Goal: Task Accomplishment & Management: Complete application form

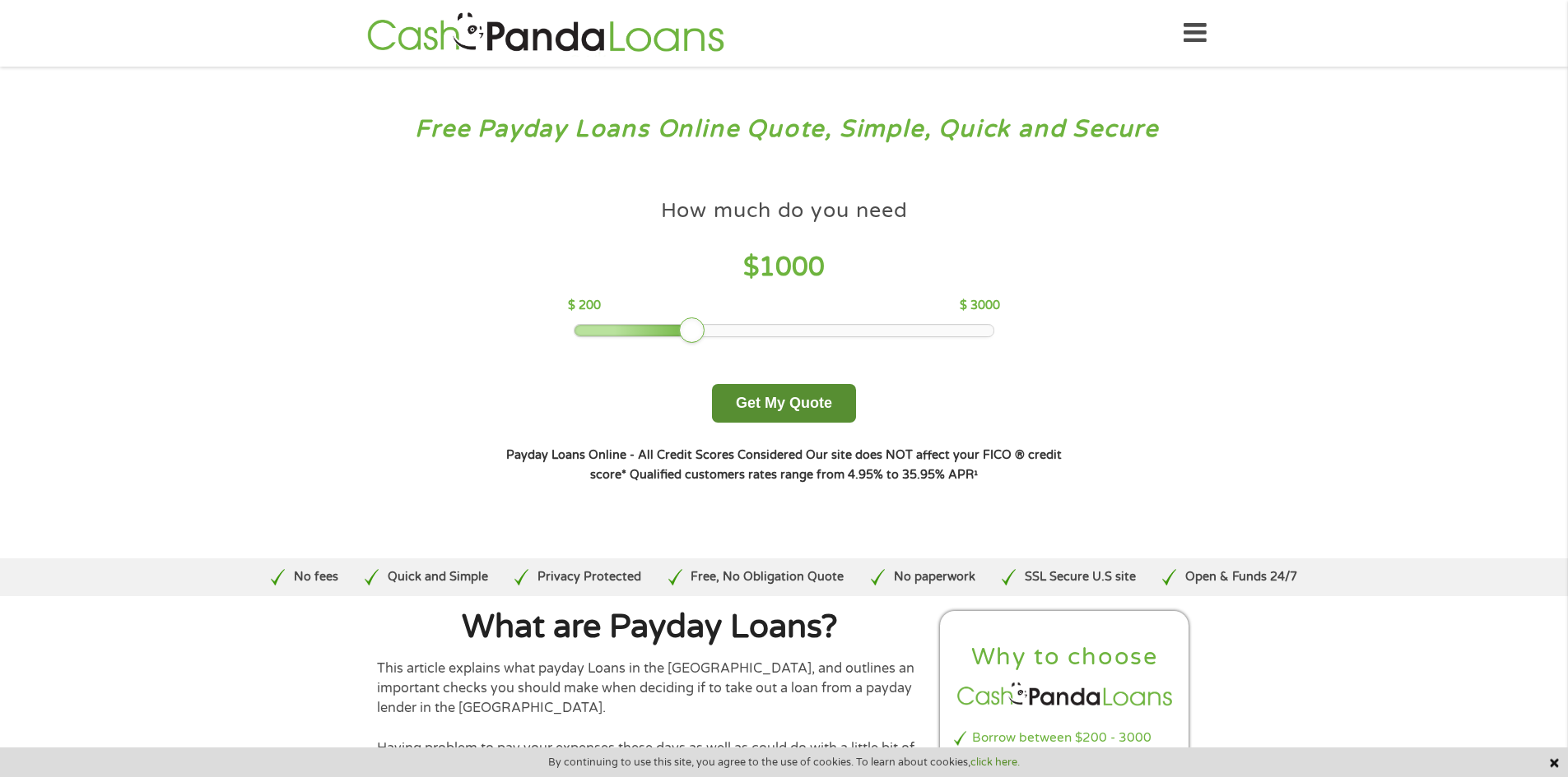
click at [772, 408] on button "Get My Quote" at bounding box center [784, 404] width 144 height 38
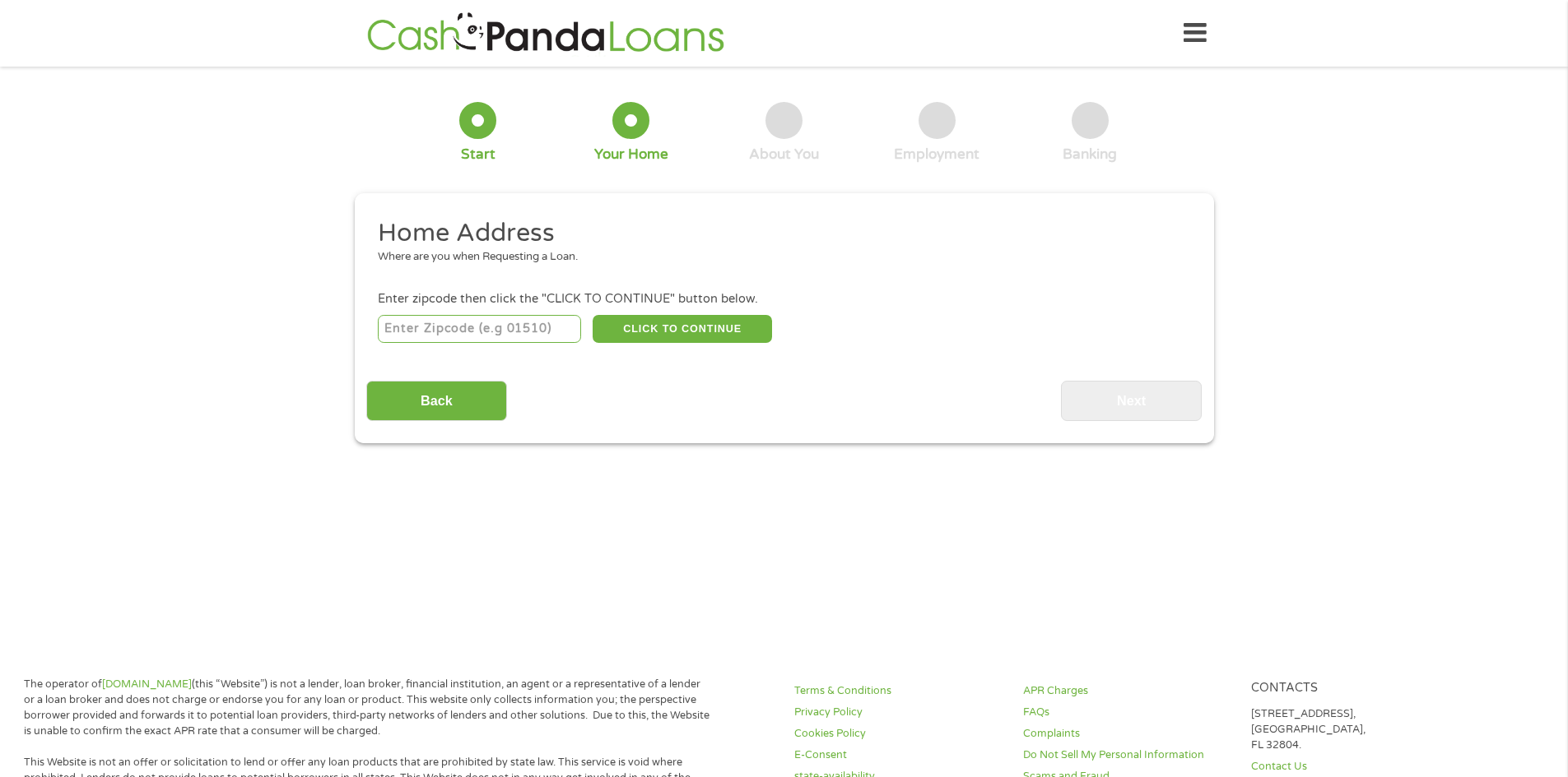
click at [503, 330] on input "number" at bounding box center [479, 329] width 203 height 28
type input "76177"
click at [642, 336] on button "CLICK TO CONTINUE" at bounding box center [682, 329] width 180 height 28
type input "76177"
type input "Fort Worth"
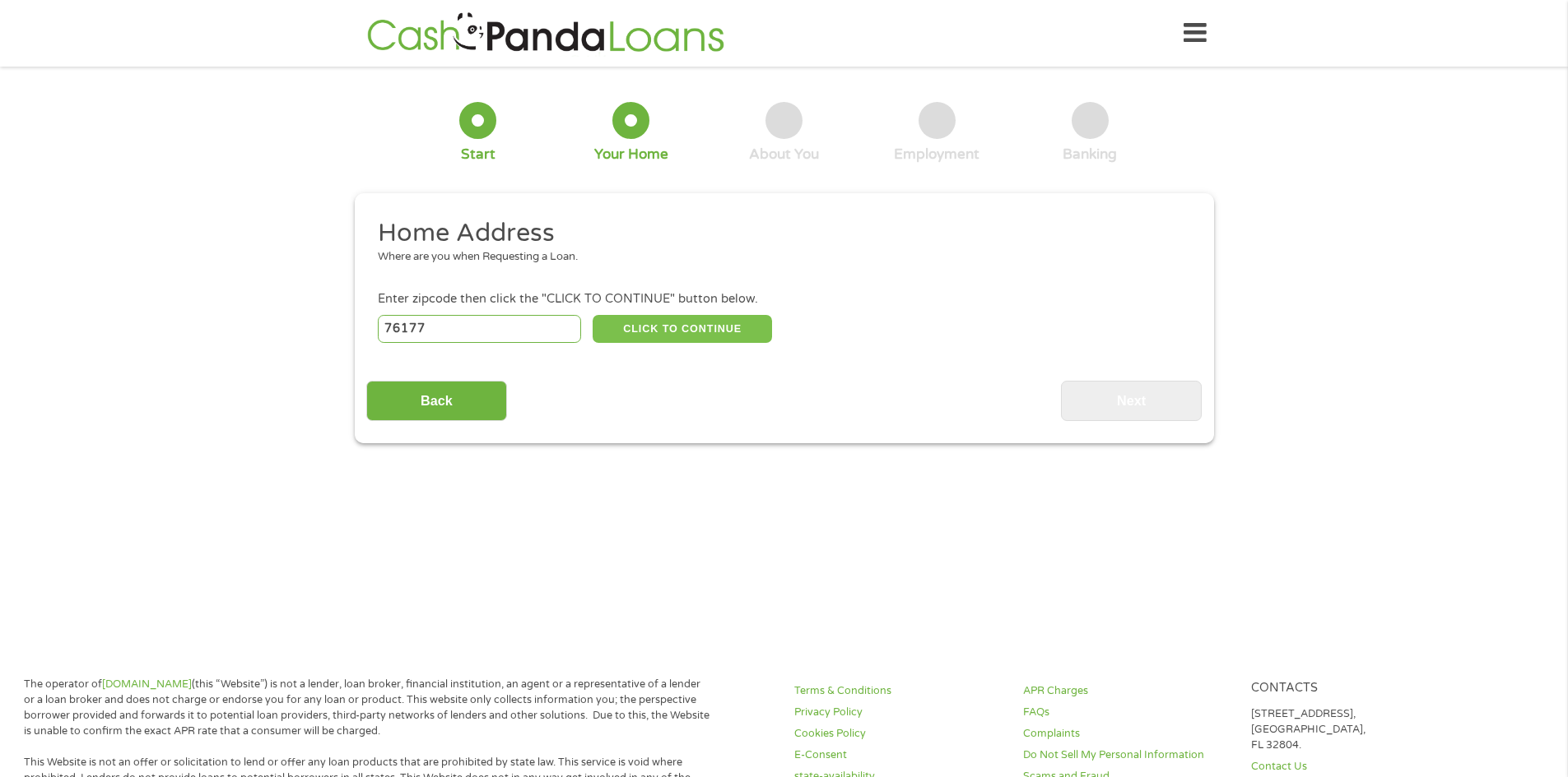
select select "Texas"
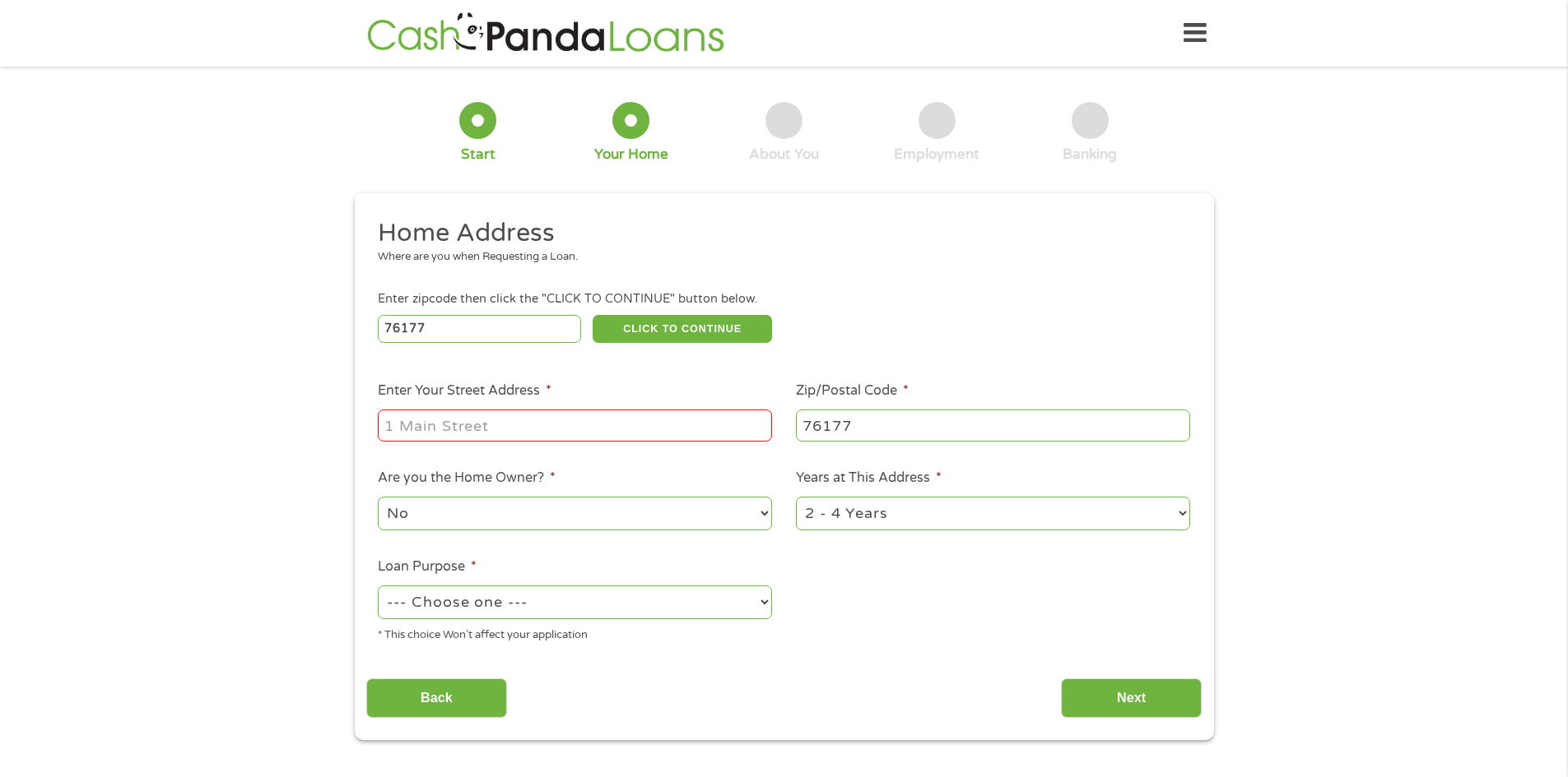
click at [507, 419] on input "Enter Your Street Address *" at bounding box center [575, 426] width 394 height 31
type input "10428 Boxthorn Ct"
click at [475, 515] on select "No Yes" at bounding box center [575, 514] width 394 height 34
select select "yes"
click at [378, 497] on select "No Yes" at bounding box center [575, 514] width 394 height 34
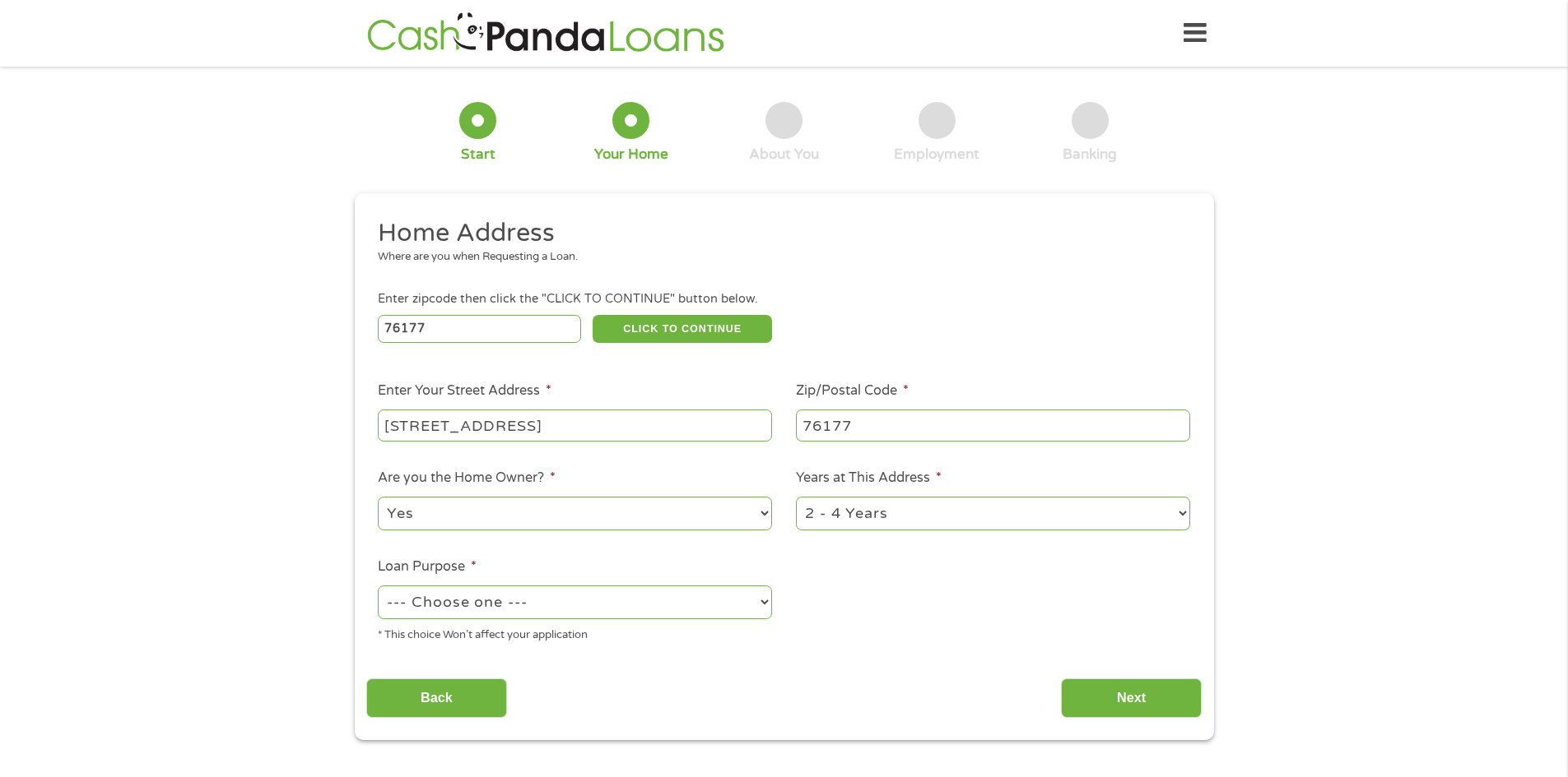
click at [854, 527] on select "1 Year or less 1 - 2 Years 2 - 4 Years Over 4 Years" at bounding box center [993, 514] width 394 height 34
select select "60months"
click at [796, 497] on select "1 Year or less 1 - 2 Years 2 - 4 Years Over 4 Years" at bounding box center [993, 514] width 394 height 34
click at [574, 611] on select "--- Choose one --- Pay Bills Debt Consolidation Home Improvement Major Purchase…" at bounding box center [575, 603] width 394 height 34
select select "shorttermcash"
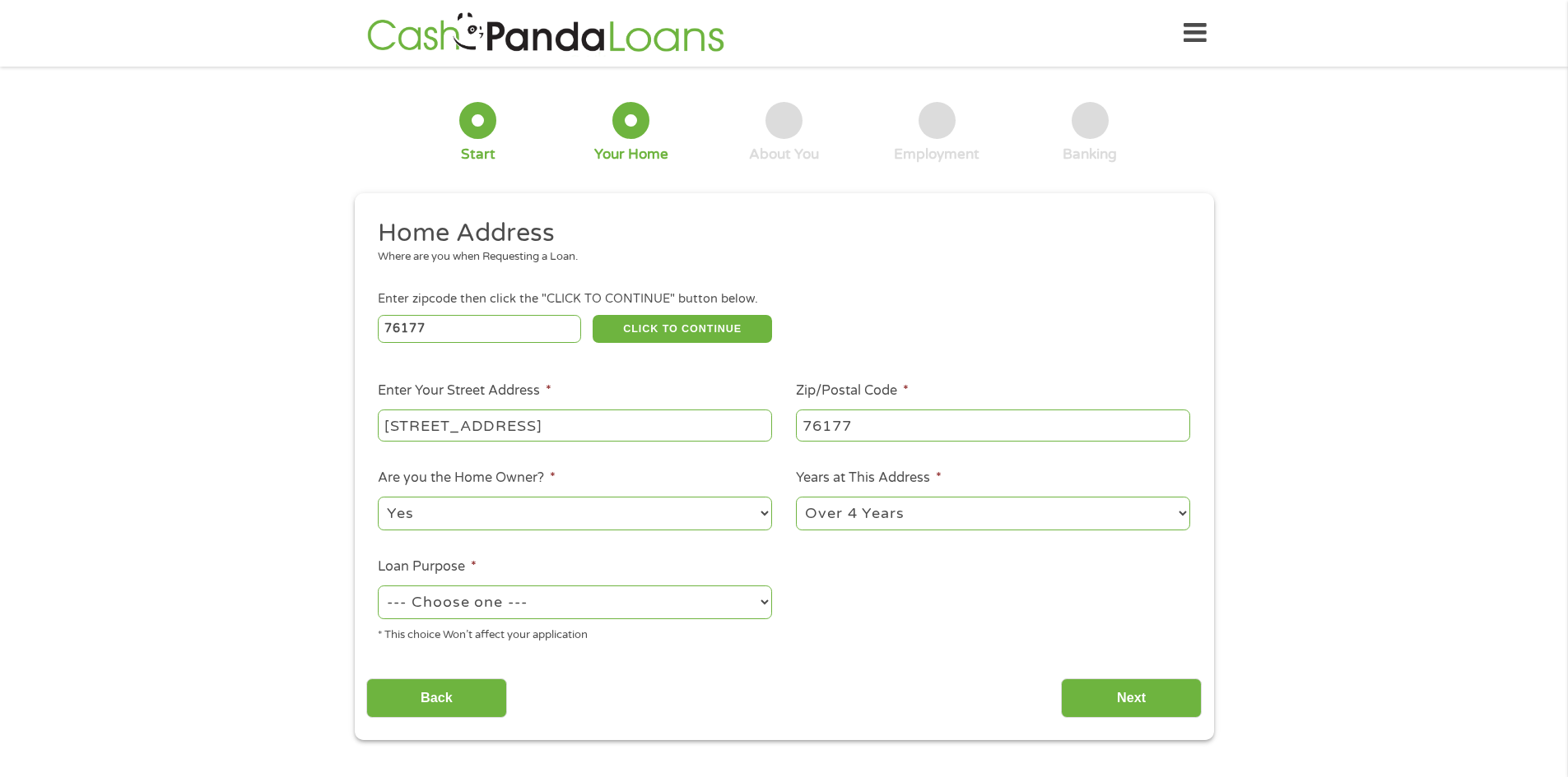
click at [378, 586] on select "--- Choose one --- Pay Bills Debt Consolidation Home Improvement Major Purchase…" at bounding box center [575, 603] width 394 height 34
click at [1112, 703] on input "Next" at bounding box center [1131, 699] width 140 height 40
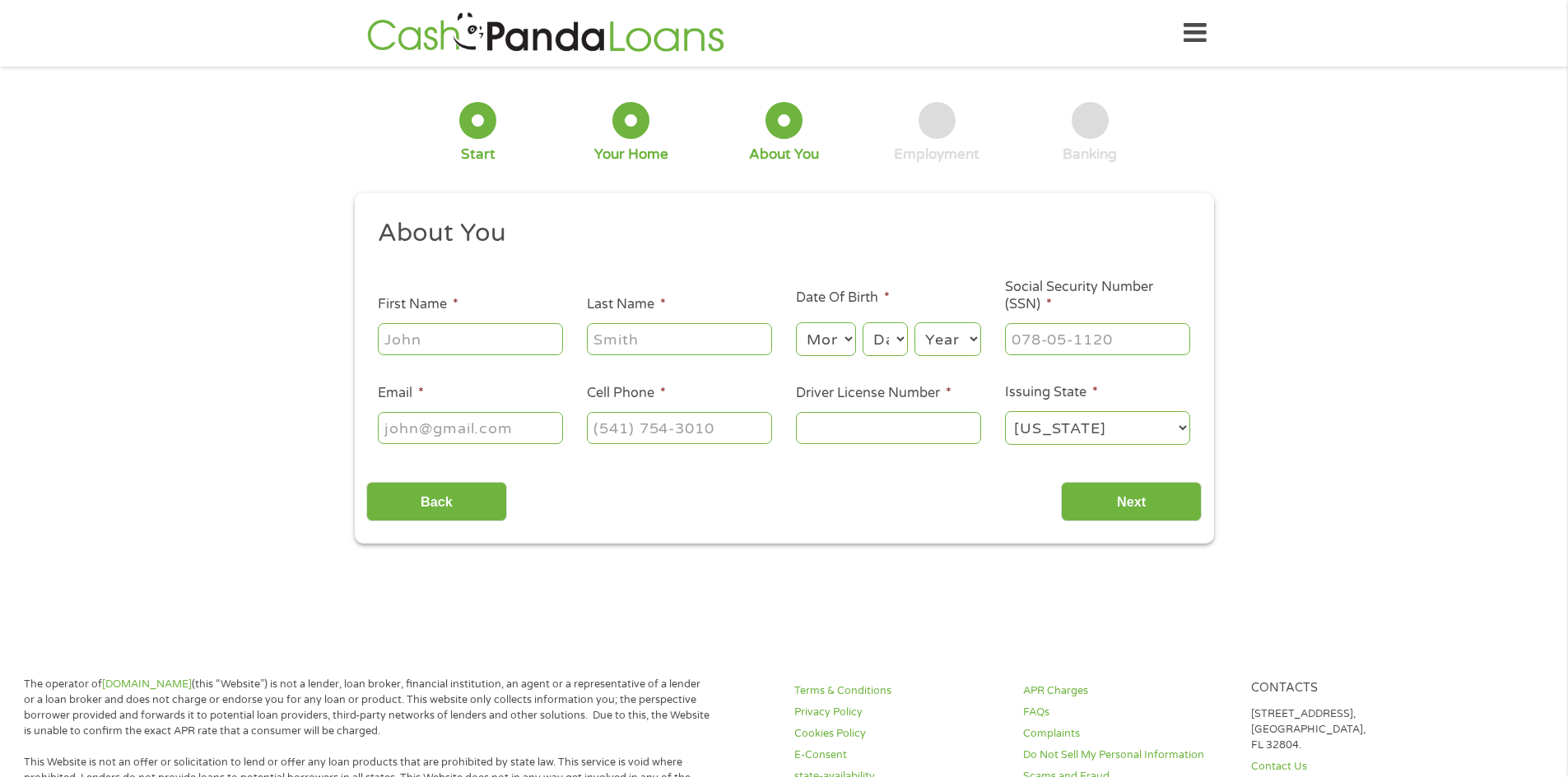
click at [514, 334] on input "First Name *" at bounding box center [470, 339] width 185 height 31
type input "Casey"
type input "Herring"
click at [815, 332] on select "Month 1 2 3 4 5 6 7 8 9 10 11 12" at bounding box center [825, 339] width 60 height 34
select select "3"
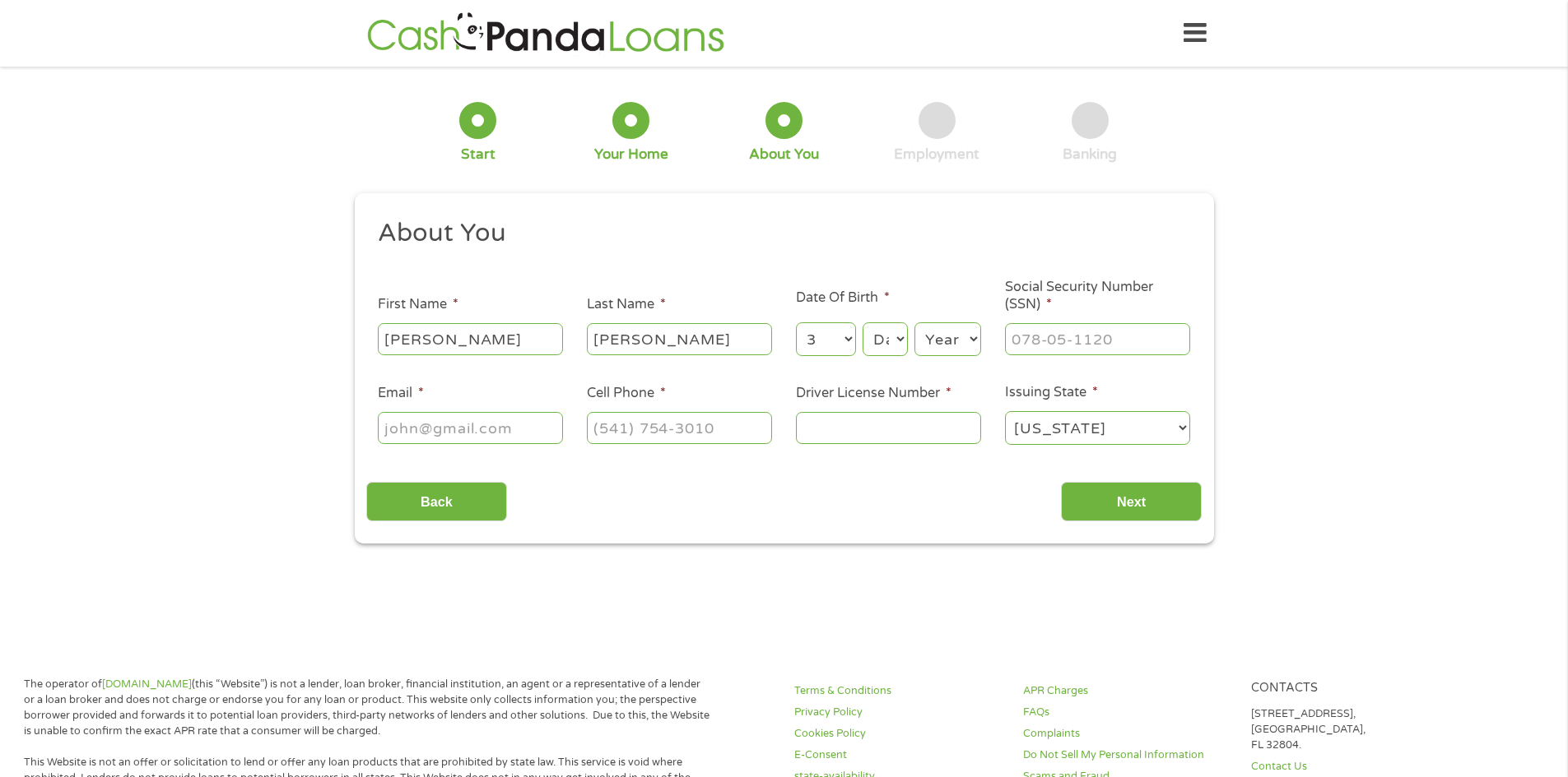
click at [796, 323] on select "Month 1 2 3 4 5 6 7 8 9 10 11 12" at bounding box center [825, 339] width 60 height 34
click at [880, 336] on select "Day 1 2 3 4 5 6 7 8 9 10 11 12 13 14 15 16 17 18 19 20 21 22 23 24 25 26 27 28 …" at bounding box center [885, 339] width 45 height 34
select select "28"
click at [863, 323] on select "Day 1 2 3 4 5 6 7 8 9 10 11 12 13 14 15 16 17 18 19 20 21 22 23 24 25 26 27 28 …" at bounding box center [885, 339] width 45 height 34
click at [927, 346] on select "Year 2007 2006 2005 2004 2003 2002 2001 2000 1999 1998 1997 1996 1995 1994 1993…" at bounding box center [948, 339] width 66 height 34
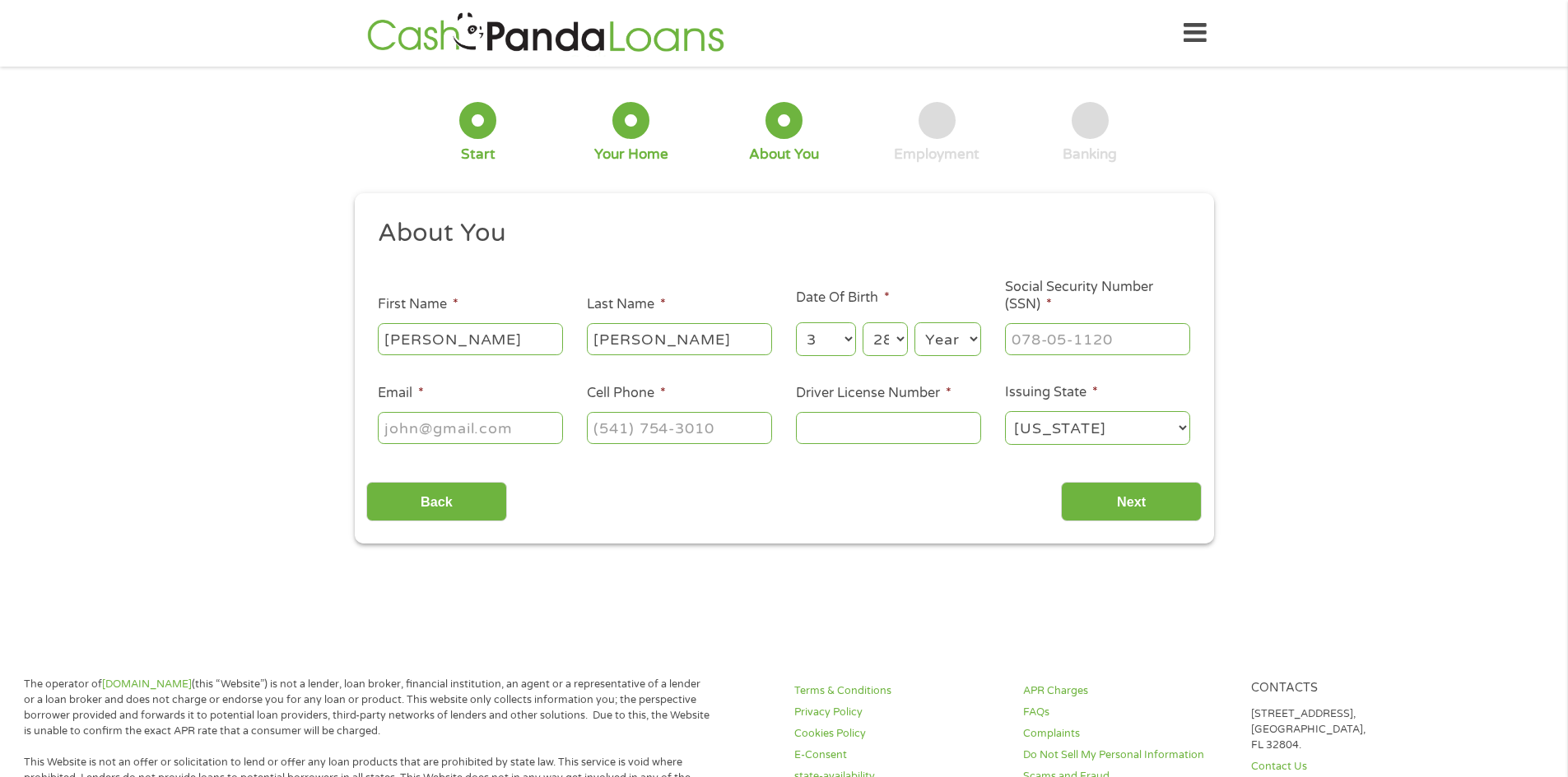
select select "1986"
click at [914, 323] on select "Year 2007 2006 2005 2004 2003 2002 2001 2000 1999 1998 1997 1996 1995 1994 1993…" at bounding box center [948, 339] width 66 height 34
click at [1051, 332] on input "___-__-____" at bounding box center [1098, 339] width 185 height 31
type input "454-95-1170"
click at [432, 435] on input "Email *" at bounding box center [470, 428] width 185 height 31
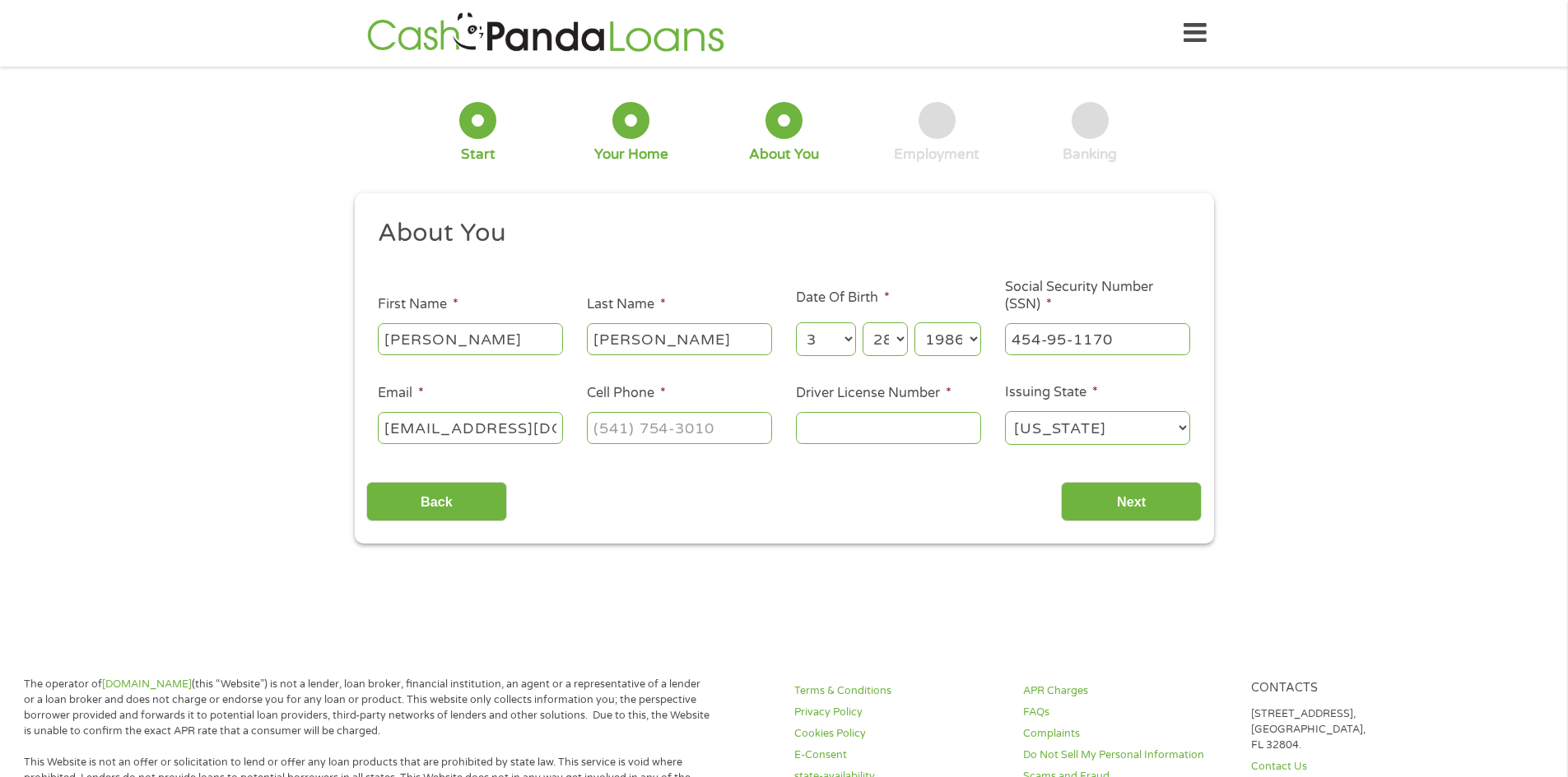
scroll to position [0, 18]
type input "cherring328@gmail.com"
type input "(469) 358-9255"
click at [887, 426] on input "Driver License Number *" at bounding box center [888, 428] width 185 height 31
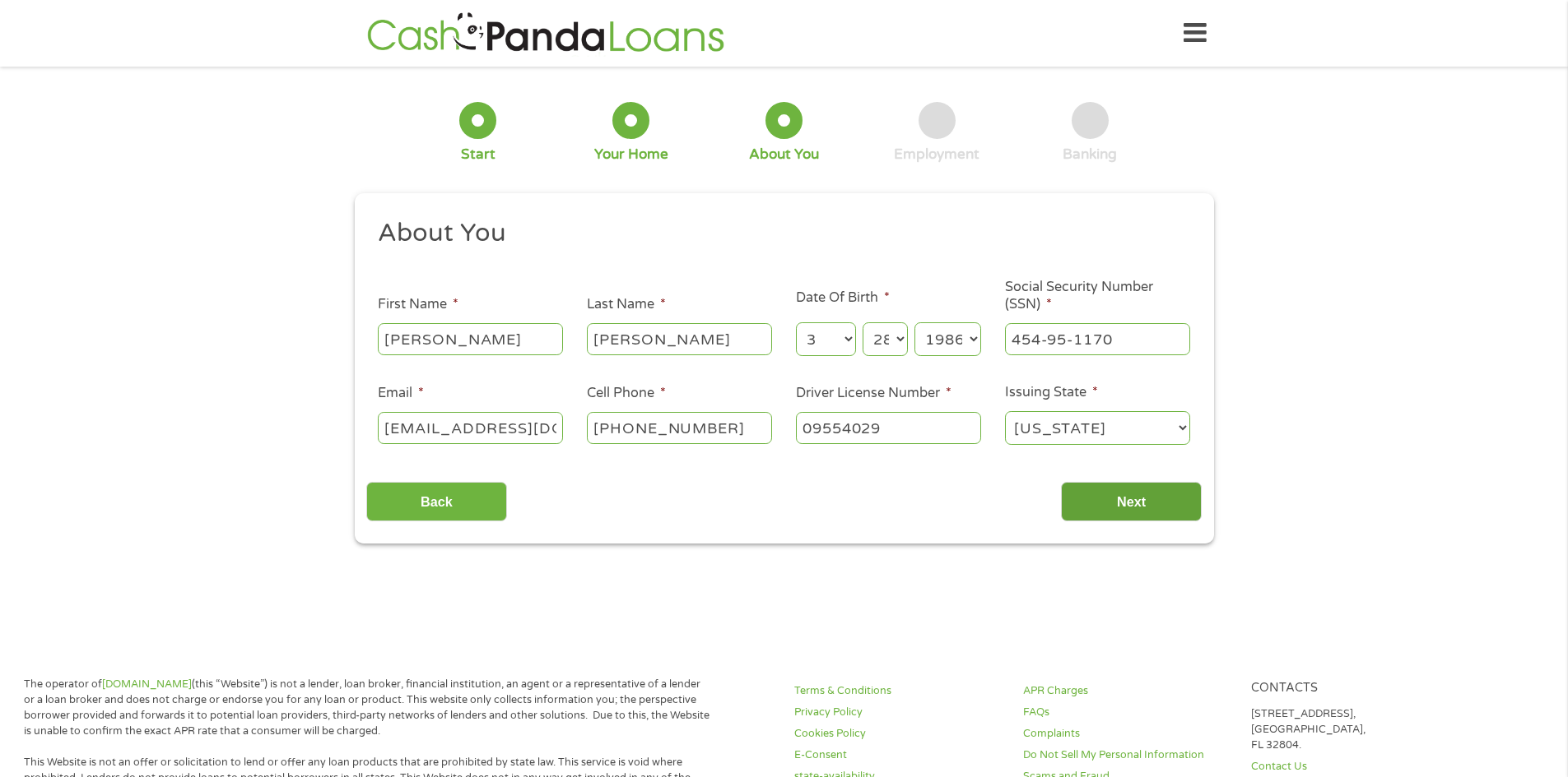
type input "09554029"
click at [1140, 509] on input "Next" at bounding box center [1131, 502] width 140 height 40
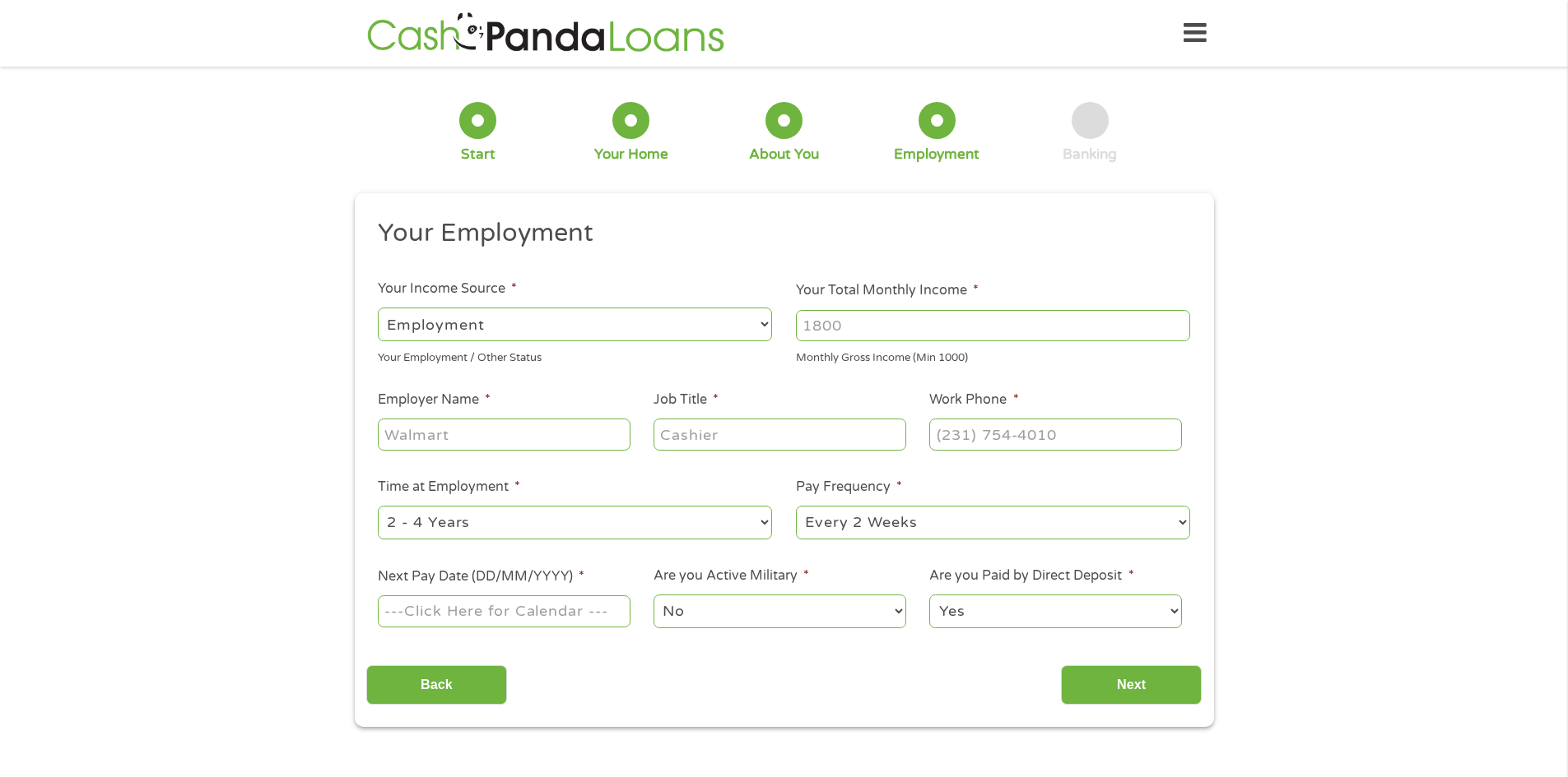
scroll to position [7, 7]
click at [854, 329] on input "Your Total Monthly Income *" at bounding box center [993, 326] width 394 height 31
type input "6500"
click at [483, 440] on input "Employer Name *" at bounding box center [503, 434] width 252 height 31
type input "BSBD Group"
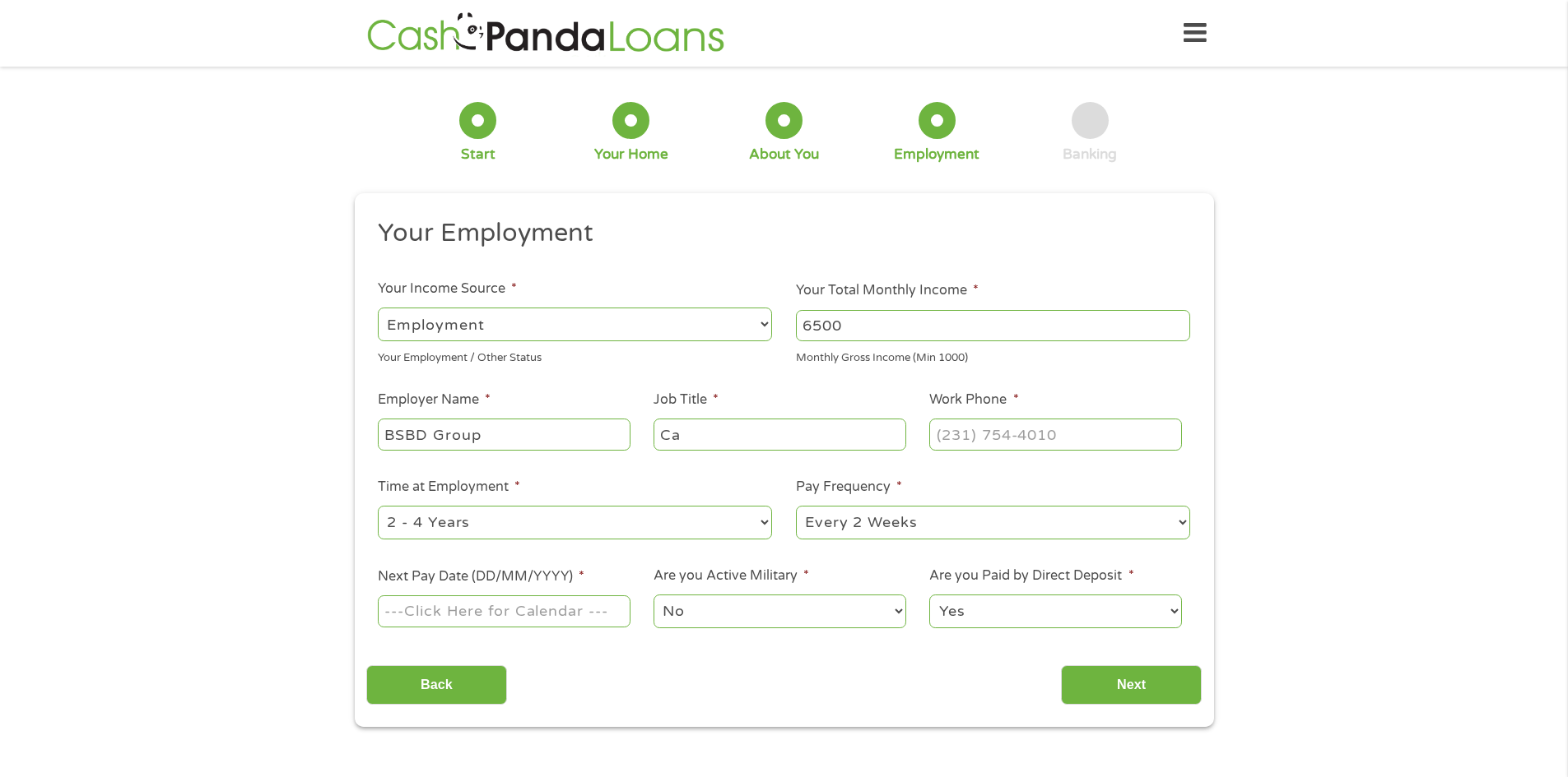
type input "C"
type input "Account Manager"
type input "(972) 941-1740"
click at [915, 523] on select "--- Choose one --- Every 2 Weeks Every Week Monthly Semi-Monthly" at bounding box center [993, 522] width 394 height 34
select select "semimonthly"
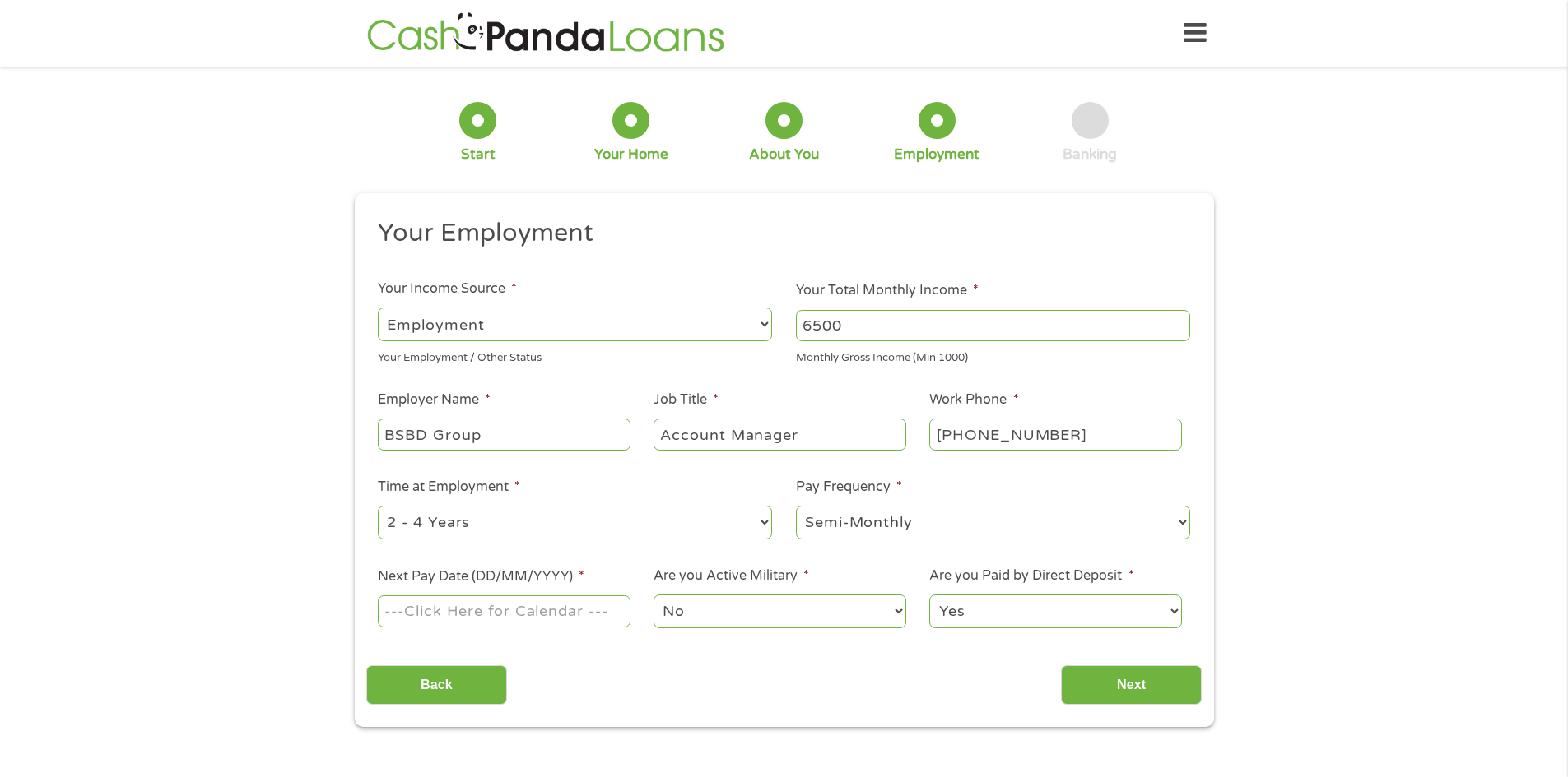
click at [796, 506] on select "--- Choose one --- Every 2 Weeks Every Week Monthly Semi-Monthly" at bounding box center [993, 522] width 394 height 34
click at [547, 613] on input "Next Pay Date (DD/MM/YYYY) *" at bounding box center [503, 611] width 252 height 31
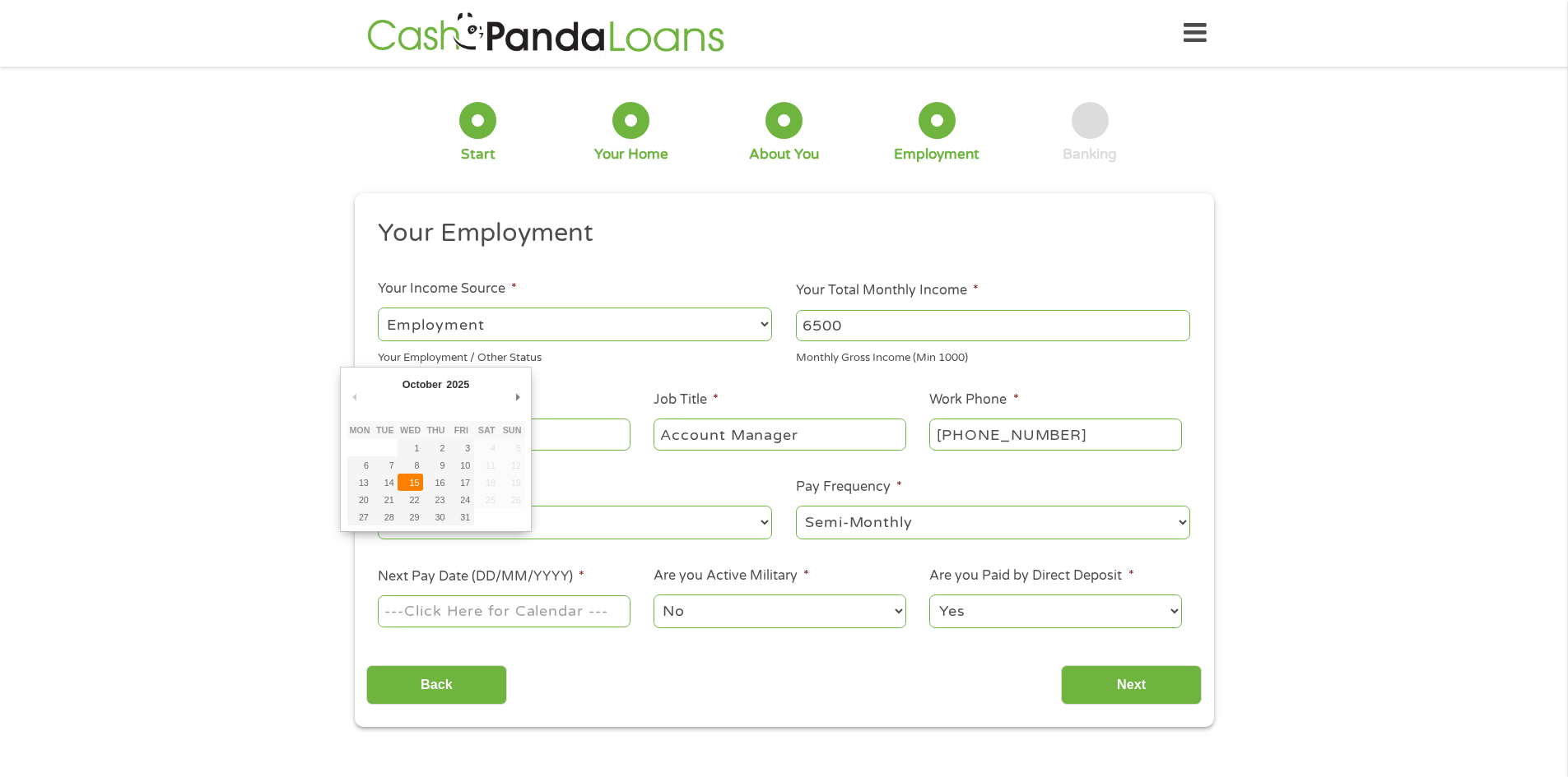
type input "15/10/2025"
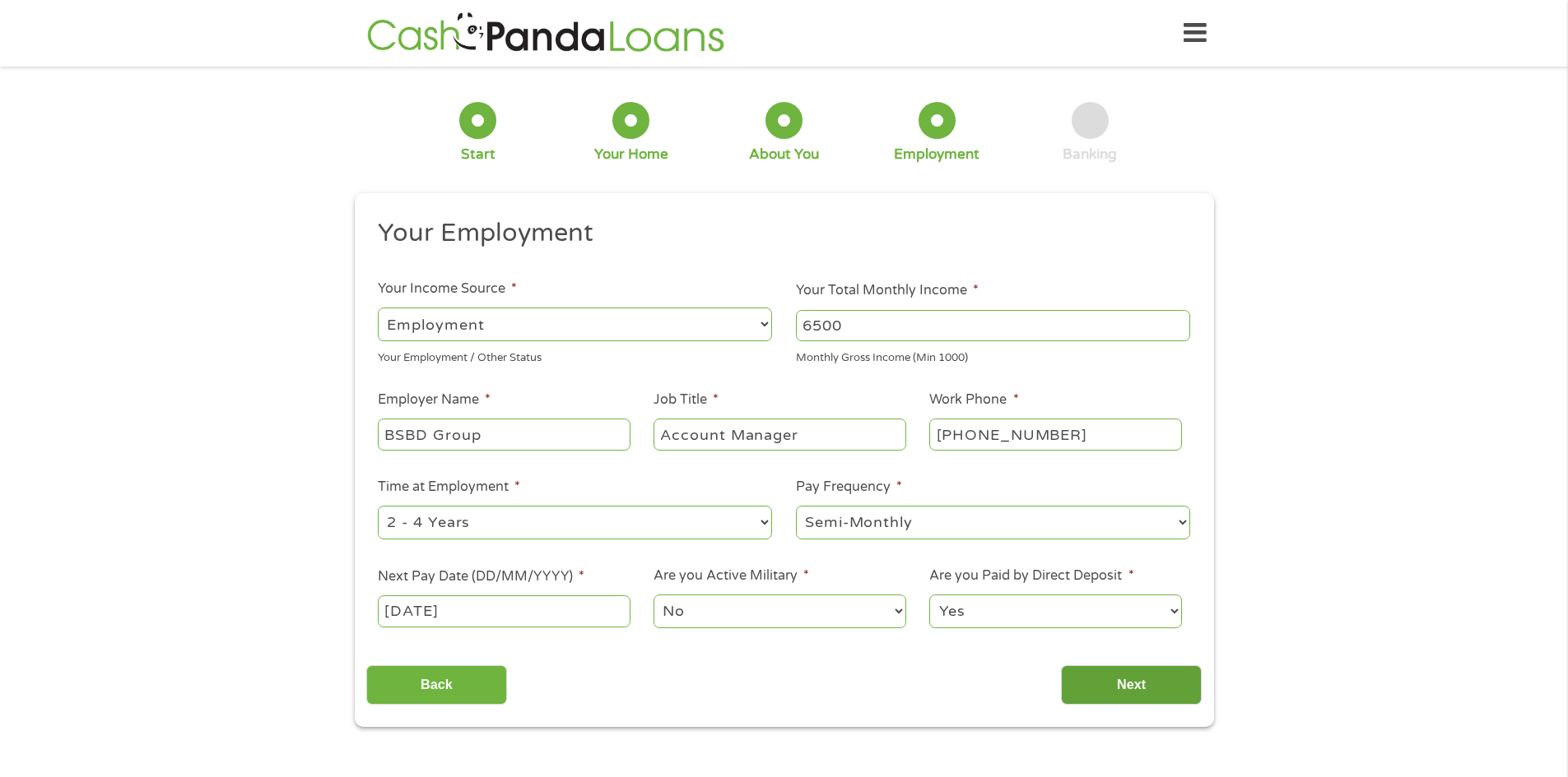
click at [1098, 689] on input "Next" at bounding box center [1131, 685] width 140 height 40
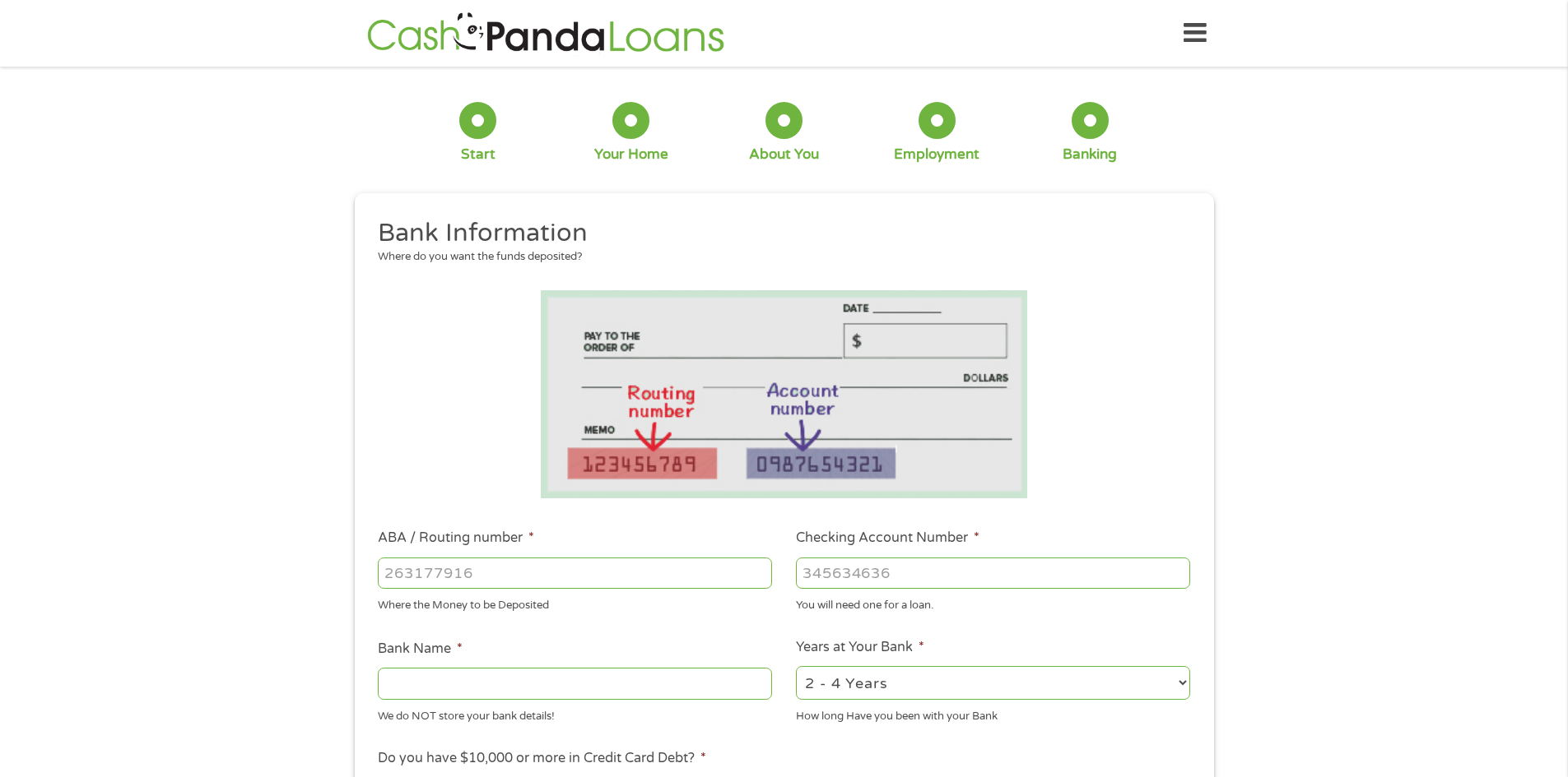
scroll to position [329, 0]
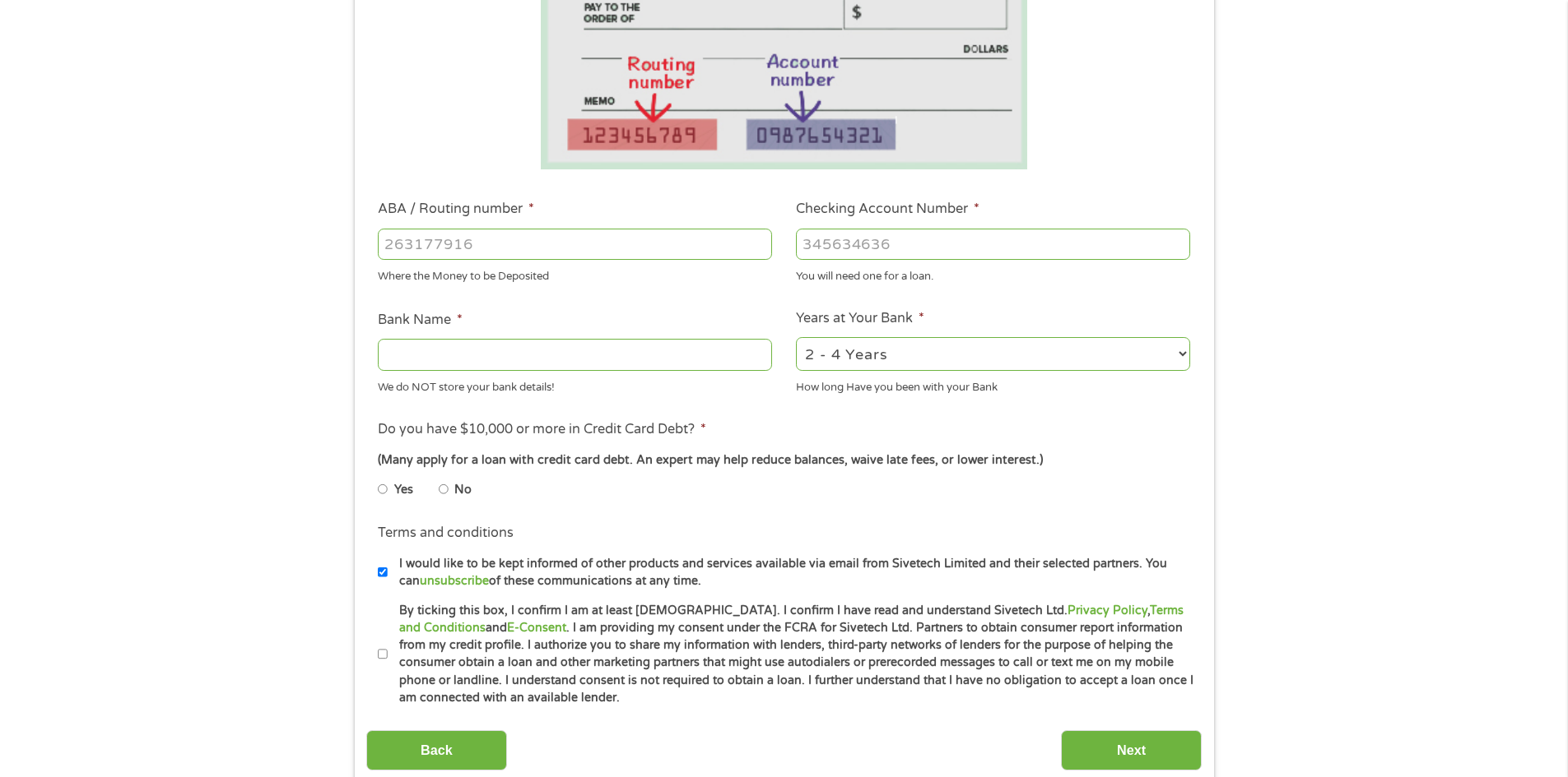
click at [437, 239] on input "ABA / Routing number *" at bounding box center [575, 244] width 394 height 31
type input "111000614"
type input "JPMORGAN CHASE BANK NA"
type input "111000614"
click at [888, 242] on input "Checking Account Number *" at bounding box center [993, 244] width 394 height 31
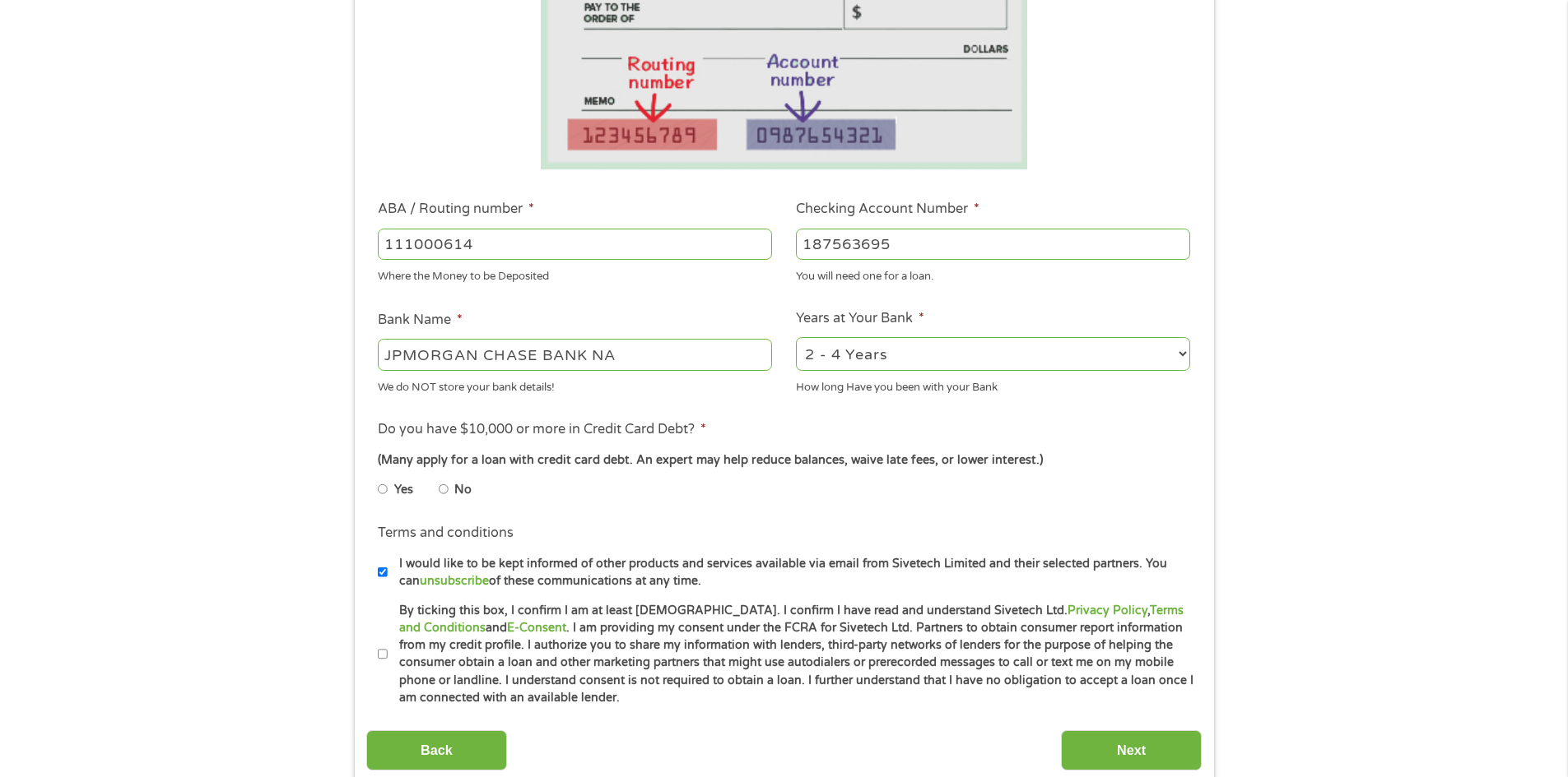
type input "187563695"
click at [846, 356] on select "2 - 4 Years 6 - 12 Months 1 - 2 Years Over 4 Years" at bounding box center [993, 354] width 394 height 34
select select "60months"
click at [796, 337] on select "2 - 4 Years 6 - 12 Months 1 - 2 Years Over 4 Years" at bounding box center [993, 354] width 394 height 34
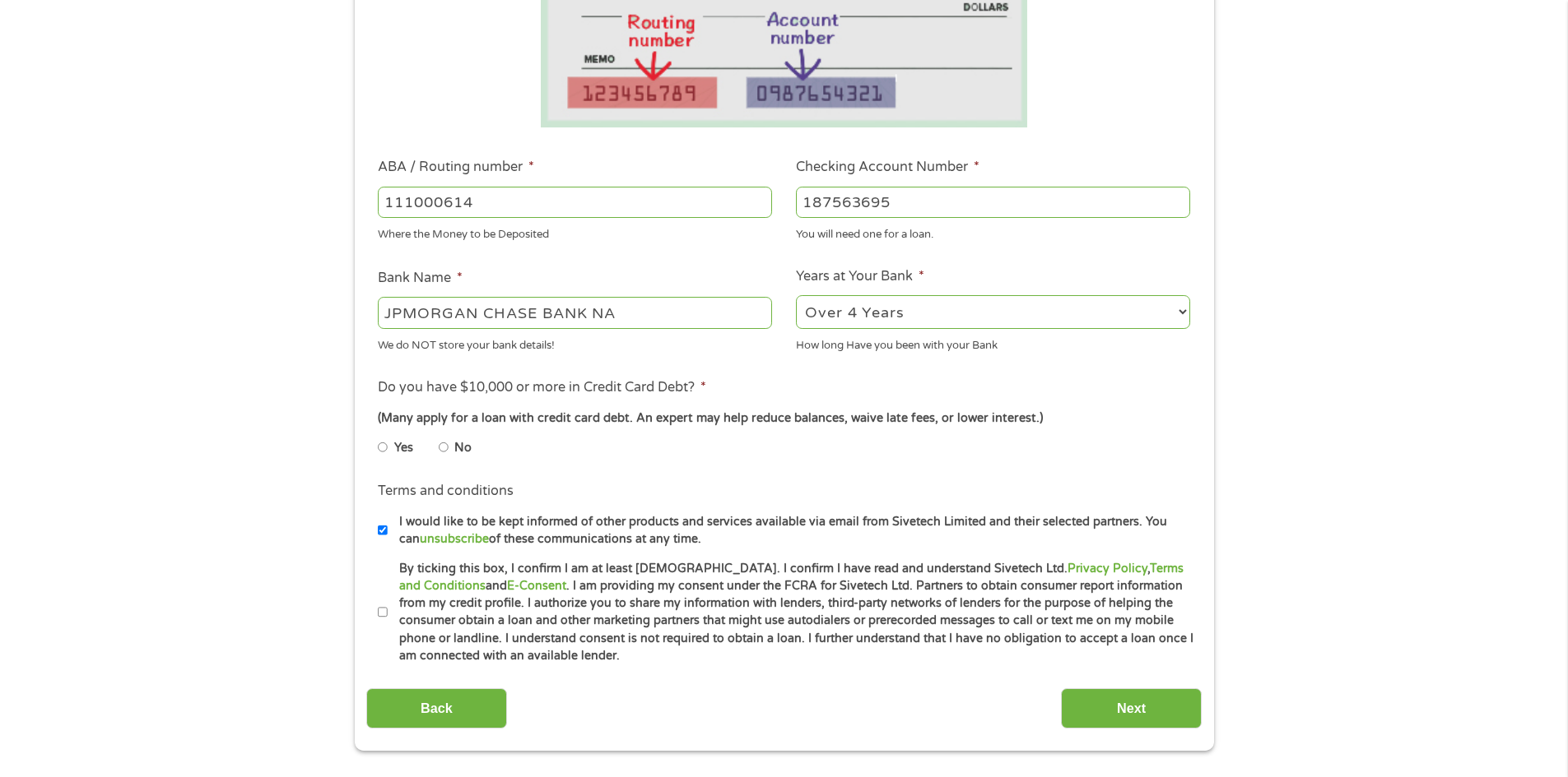
scroll to position [412, 0]
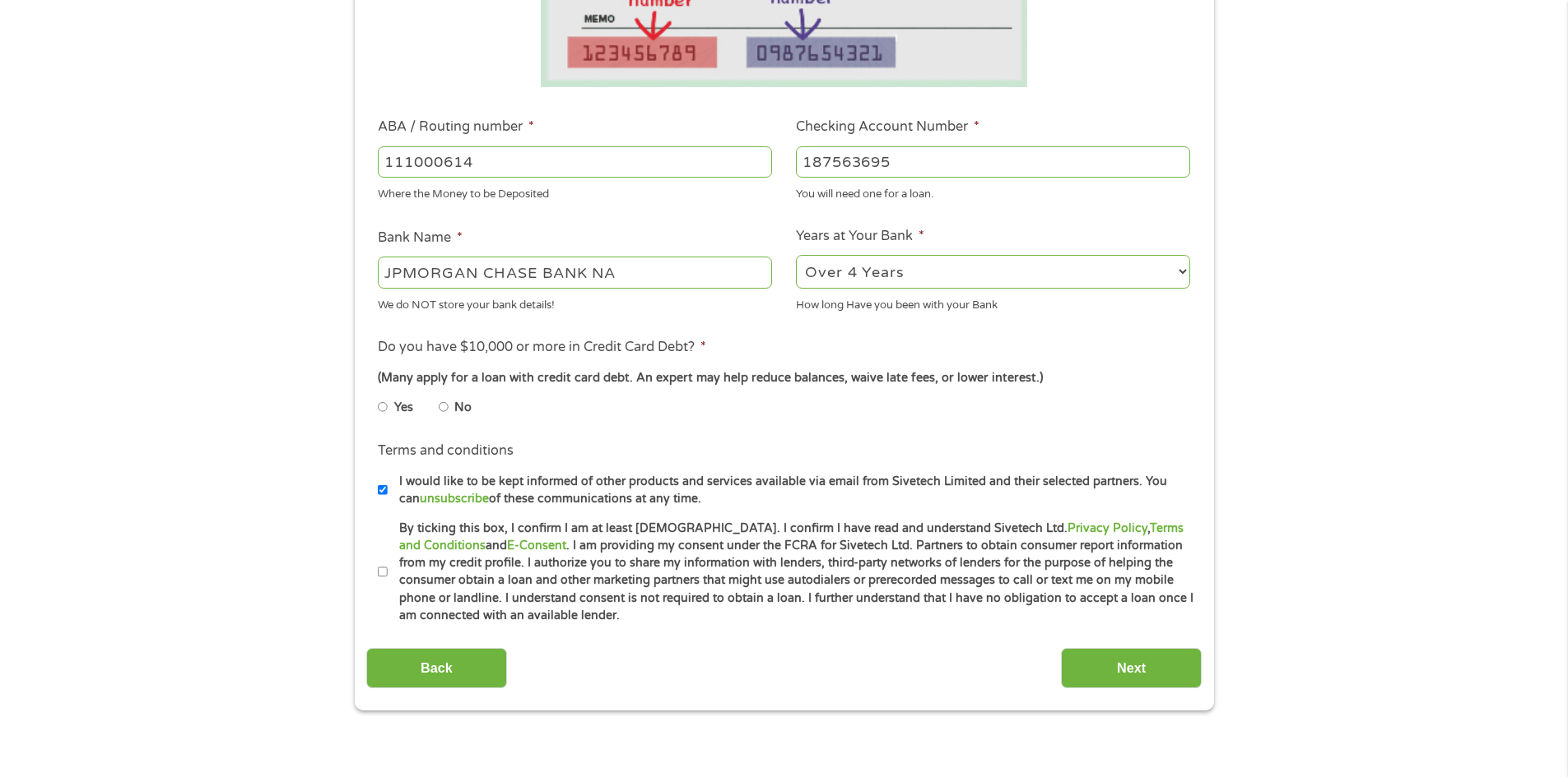
click at [445, 408] on input "No" at bounding box center [443, 407] width 10 height 26
radio input "true"
click at [378, 486] on input "I would like to be kept informed of other products and services available via e…" at bounding box center [382, 490] width 10 height 26
checkbox input "false"
click at [387, 569] on label "By ticking this box, I confirm I am at least 18 years old. I confirm I have rea…" at bounding box center [791, 572] width 807 height 106
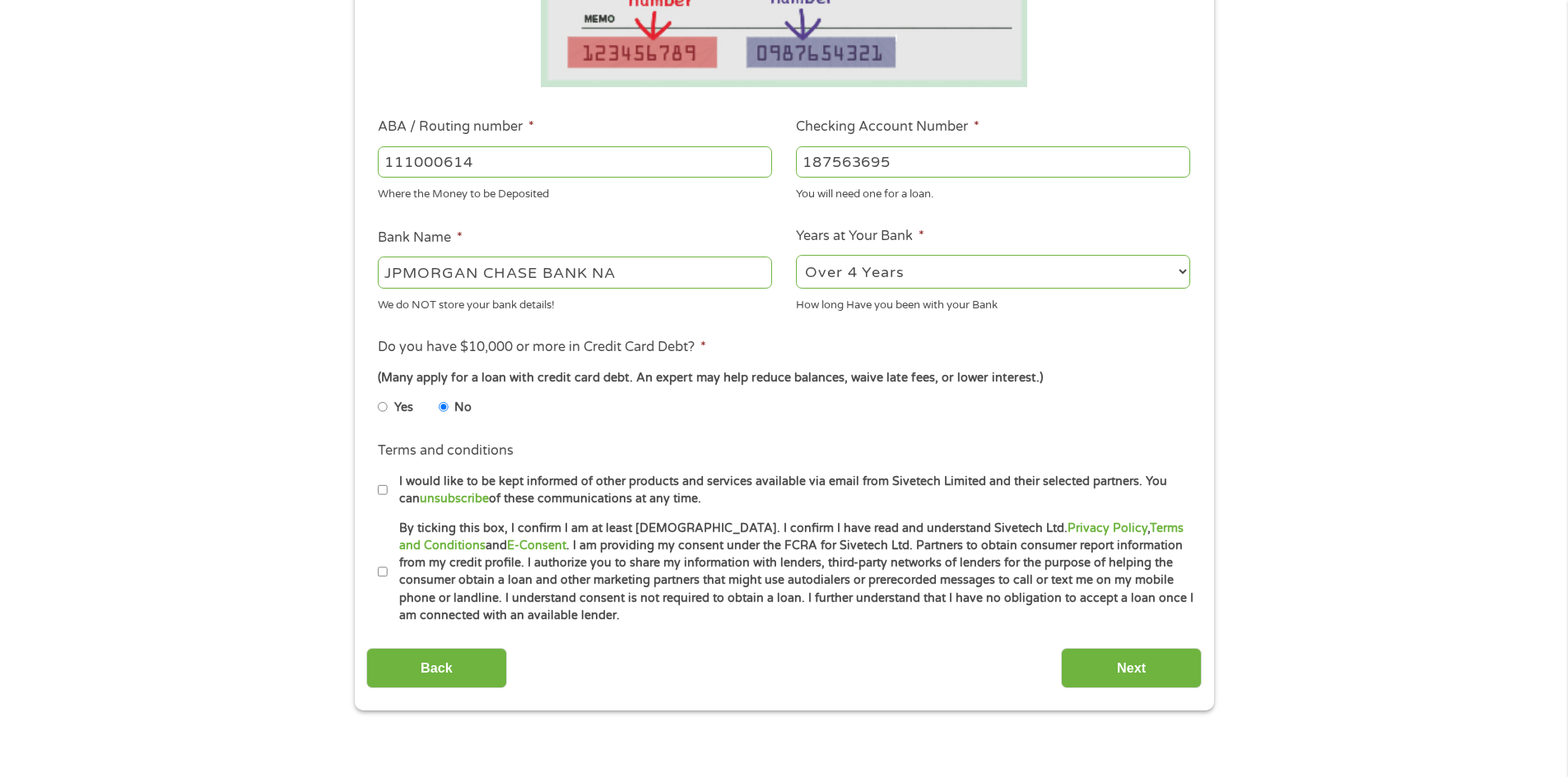
click at [387, 569] on input "By ticking this box, I confirm I am at least 18 years old. I confirm I have rea…" at bounding box center [382, 572] width 10 height 26
checkbox input "true"
click at [1116, 661] on input "Next" at bounding box center [1131, 668] width 140 height 40
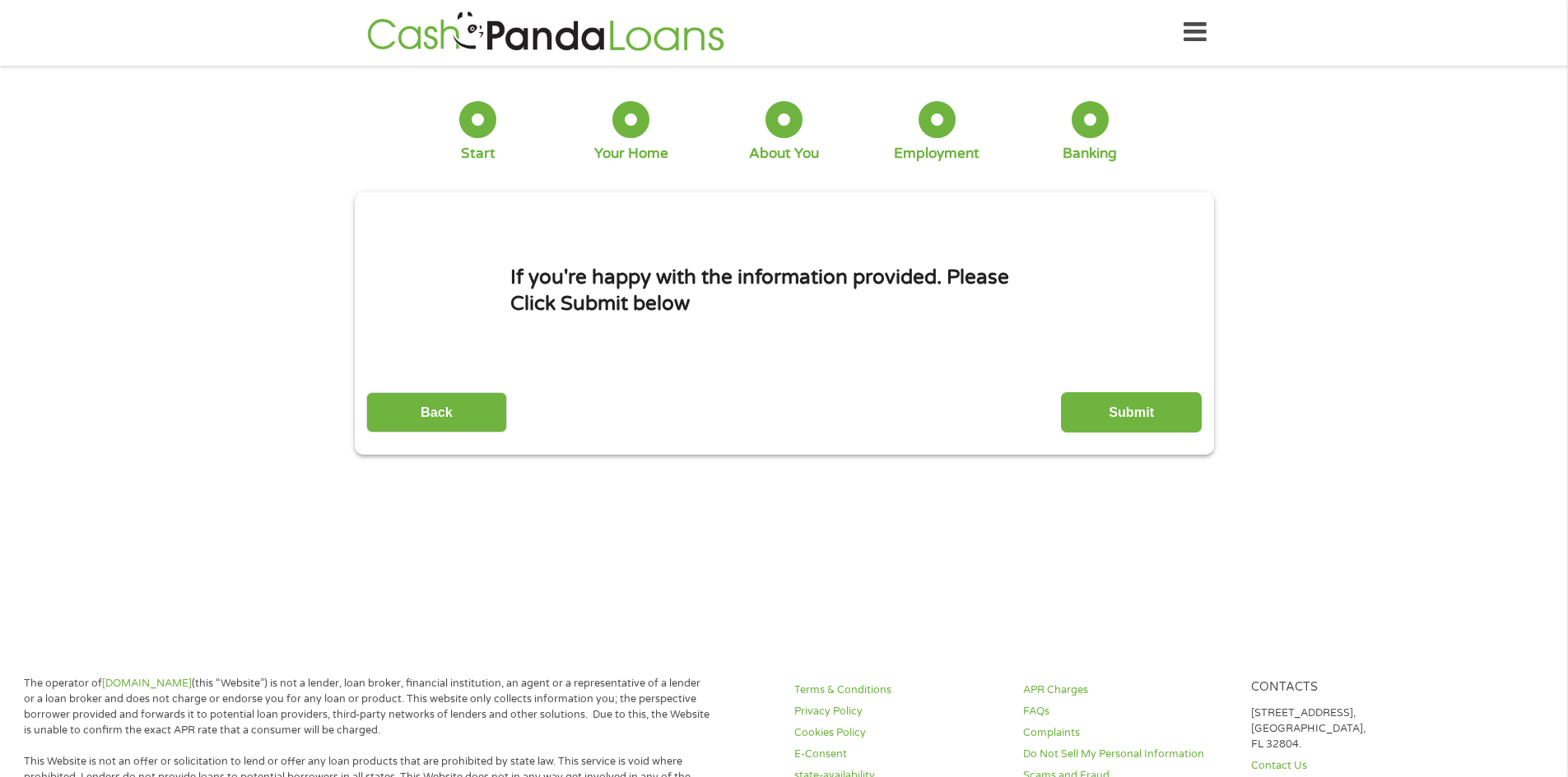
scroll to position [0, 0]
click at [1099, 411] on input "Submit" at bounding box center [1131, 413] width 140 height 40
